Goal: Information Seeking & Learning: Understand process/instructions

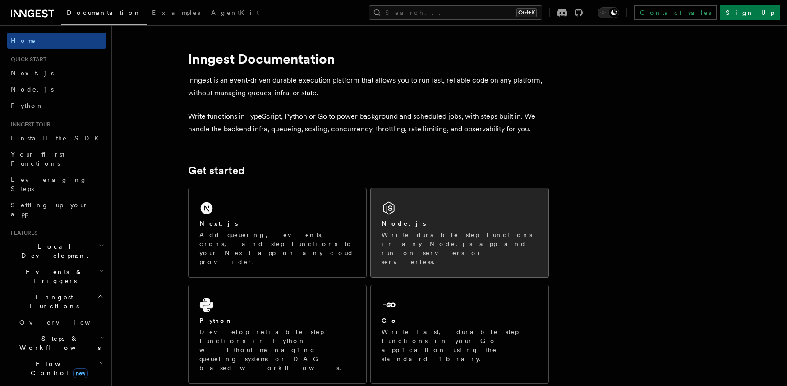
click at [393, 238] on p "Write durable step functions in any Node.js app and run on servers or serverles…" at bounding box center [460, 248] width 156 height 36
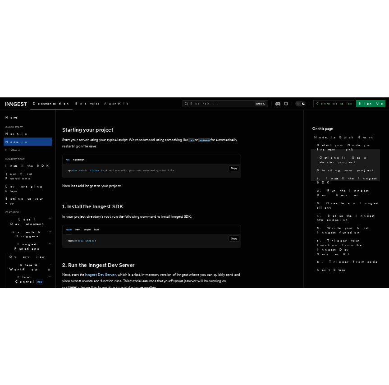
scroll to position [409, 0]
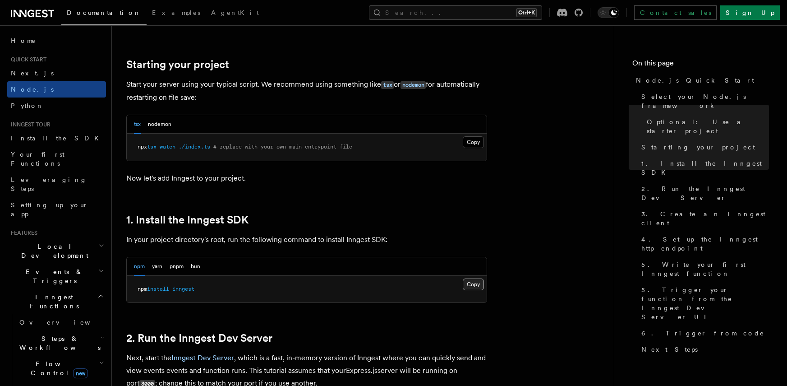
click at [479, 282] on button "Copy Copied" at bounding box center [473, 284] width 21 height 12
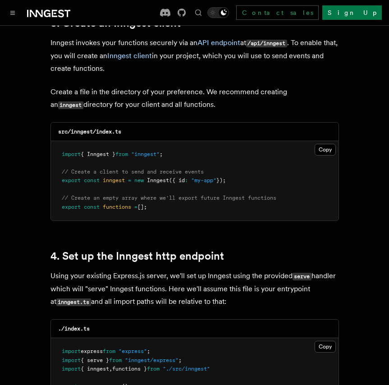
scroll to position [1173, 0]
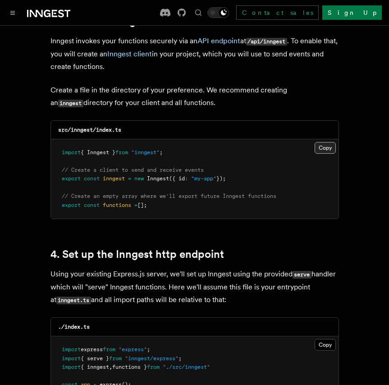
click at [325, 142] on button "Copy Copied" at bounding box center [325, 148] width 21 height 12
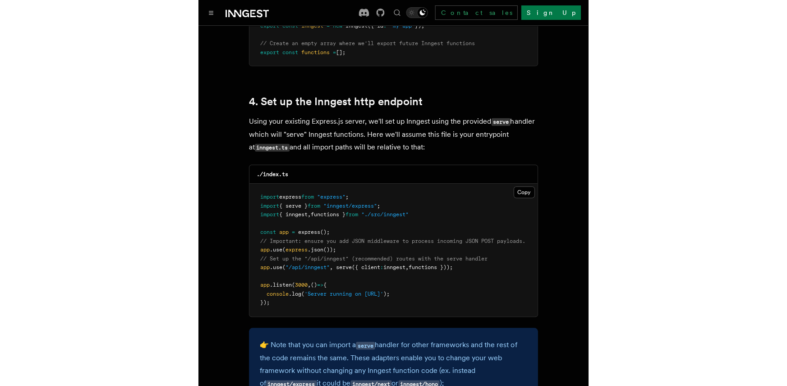
scroll to position [1327, 0]
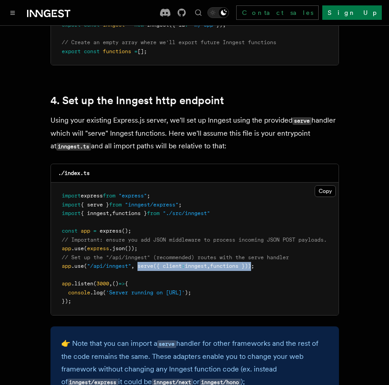
drag, startPoint x: 139, startPoint y: 252, endPoint x: 260, endPoint y: 257, distance: 121.9
click at [254, 263] on span "app .use ( "/api/inngest" , serve ({ client : inngest , functions }));" at bounding box center [158, 266] width 193 height 6
copy span "serve ({ client : inngest , functions })"
click at [226, 164] on div "./index.ts" at bounding box center [195, 173] width 288 height 18
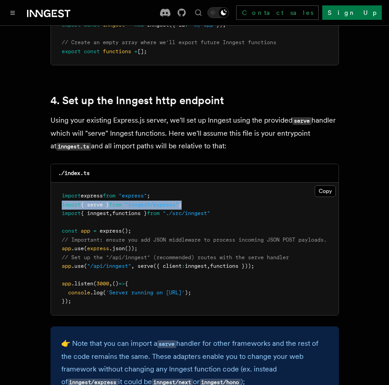
drag, startPoint x: 191, startPoint y: 194, endPoint x: 62, endPoint y: 189, distance: 129.6
click at [62, 202] on span "import { serve } from "inngest/express" ;" at bounding box center [122, 205] width 120 height 6
copy span "import { serve } from "inngest/express" ;"
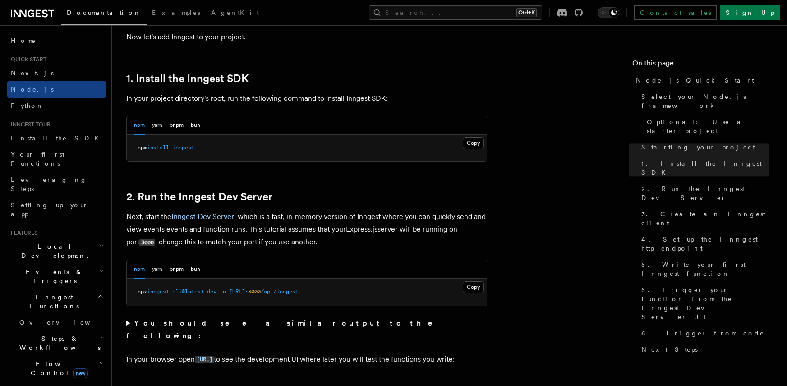
scroll to position [550, 0]
